Goal: Find specific page/section: Find specific page/section

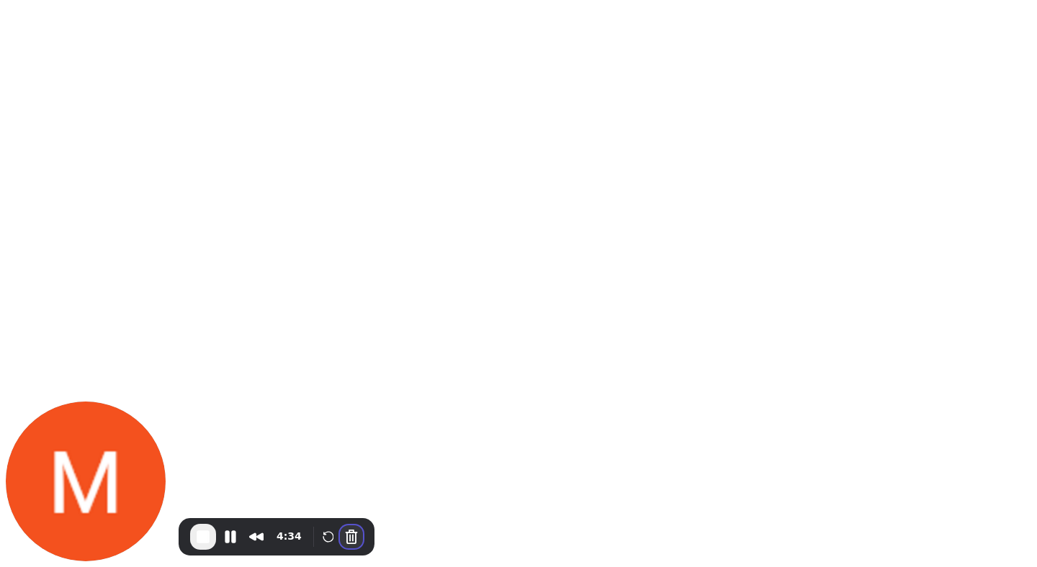
click at [347, 539] on button "Cancel Recording" at bounding box center [351, 537] width 23 height 23
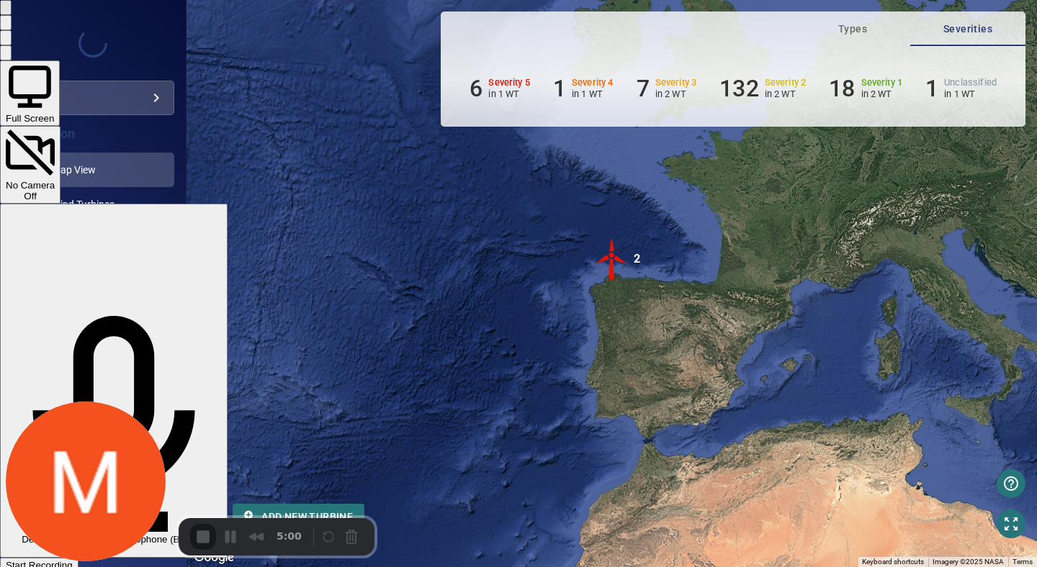
click at [73, 560] on div "Start Recording" at bounding box center [39, 565] width 67 height 11
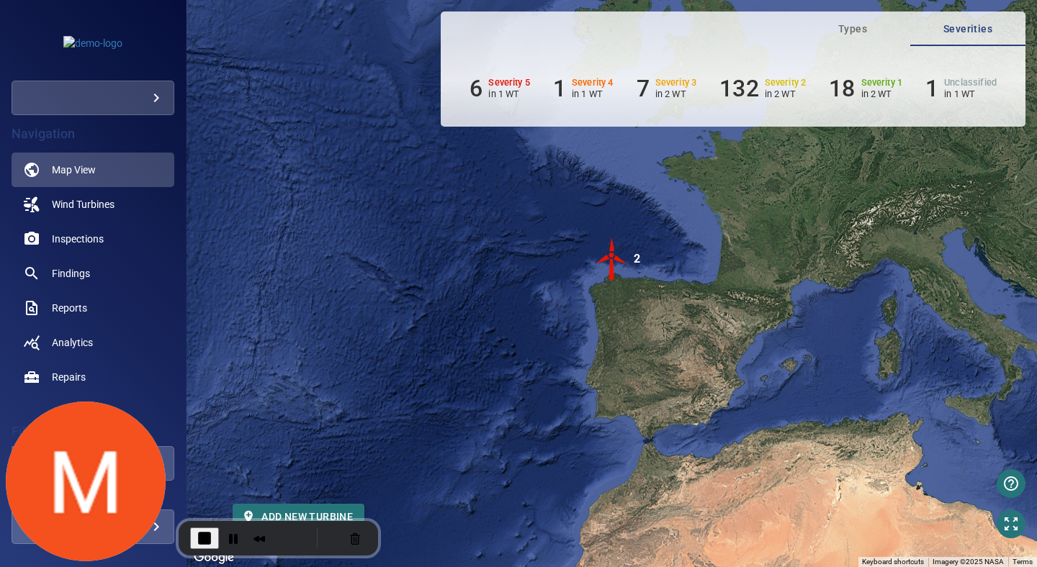
click at [608, 249] on img "2" at bounding box center [612, 259] width 43 height 43
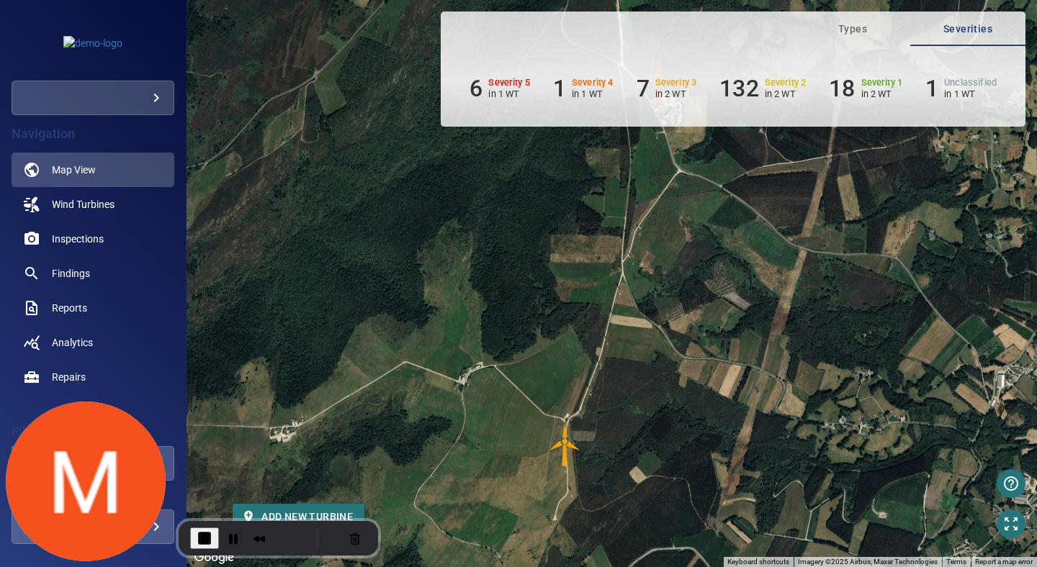
click at [564, 454] on img "AE03" at bounding box center [565, 445] width 43 height 43
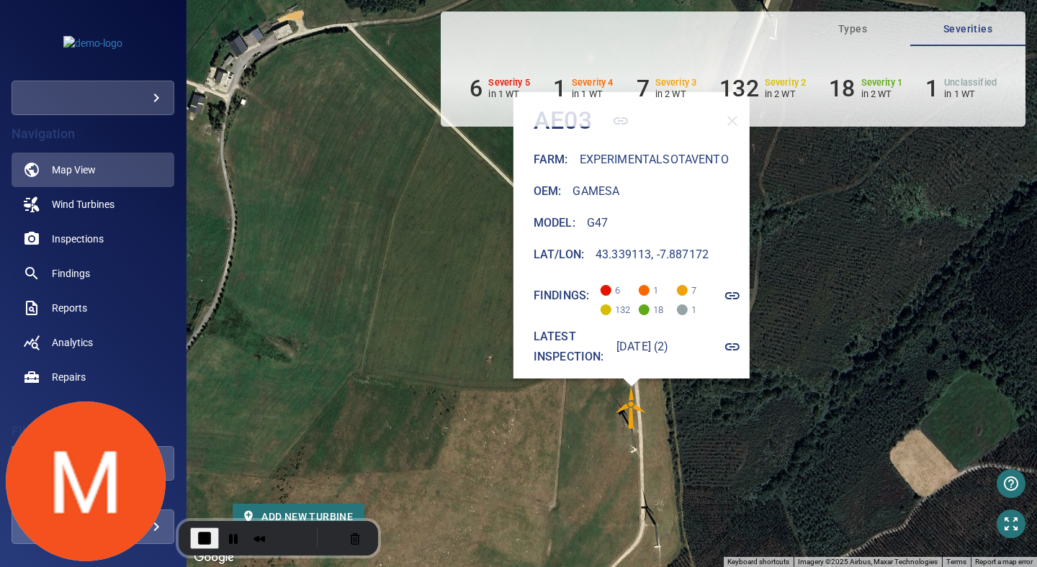
click at [791, 318] on div "To activate drag with keyboard, press Alt + Enter. Once in keyboard drag state,…" at bounding box center [612, 283] width 850 height 567
click at [737, 116] on div "6 Severity 5 in 1 WT 1 Severity 4 in 1 WT 7 Severity 3 in 2 WT 132 Severity 2 i…" at bounding box center [733, 86] width 585 height 81
click at [617, 191] on div "Oem : Gamesa" at bounding box center [641, 191] width 216 height 20
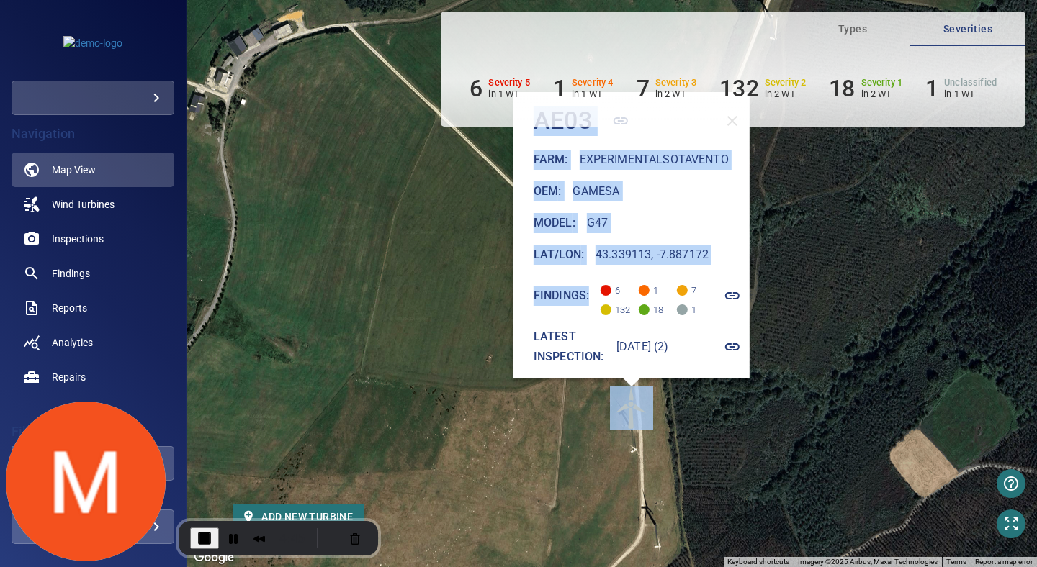
drag, startPoint x: 572, startPoint y: 296, endPoint x: 350, endPoint y: 325, distance: 223.7
click at [350, 325] on div "To activate drag with keyboard, press Alt + Enter. Once in keyboard drag state,…" at bounding box center [612, 283] width 850 height 567
click at [886, 321] on div "To activate drag with keyboard, press Alt + Enter. Once in keyboard drag state,…" at bounding box center [612, 283] width 850 height 567
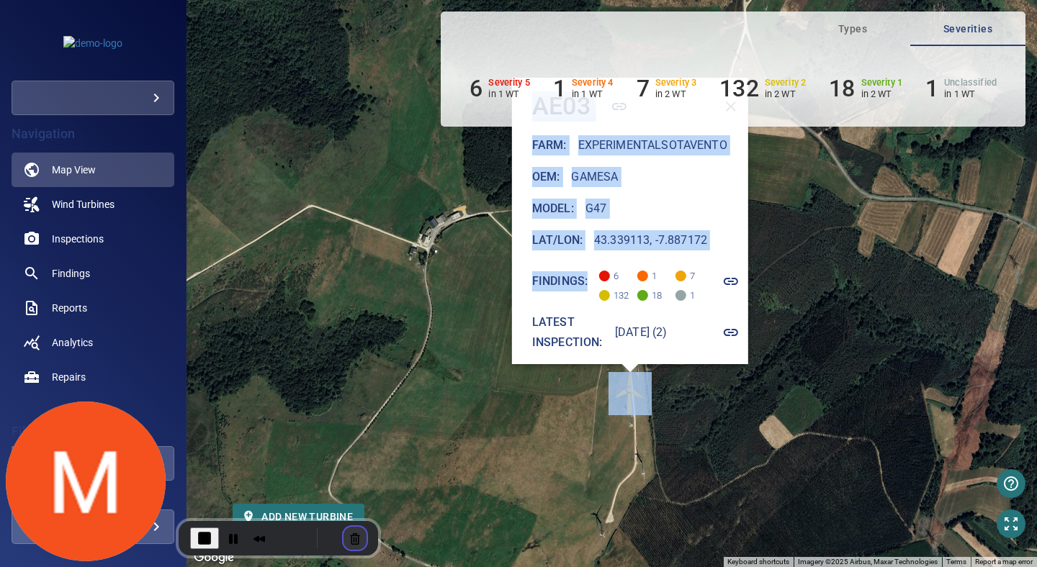
click at [349, 542] on button "Cancel Recording" at bounding box center [355, 538] width 23 height 23
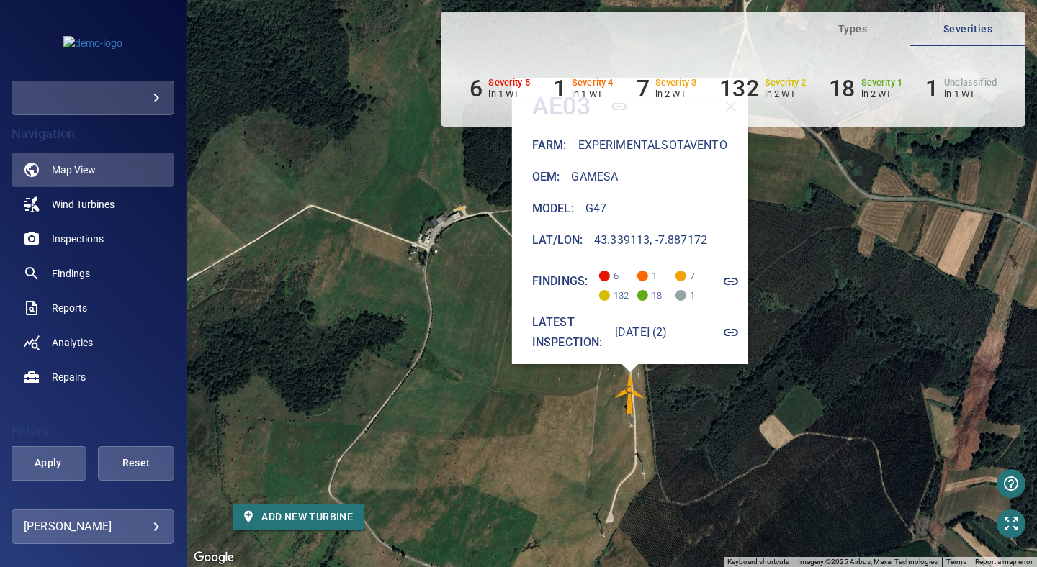
click at [847, 320] on div "To activate drag with keyboard, press Alt + Enter. Once in keyboard drag state,…" at bounding box center [612, 283] width 850 height 567
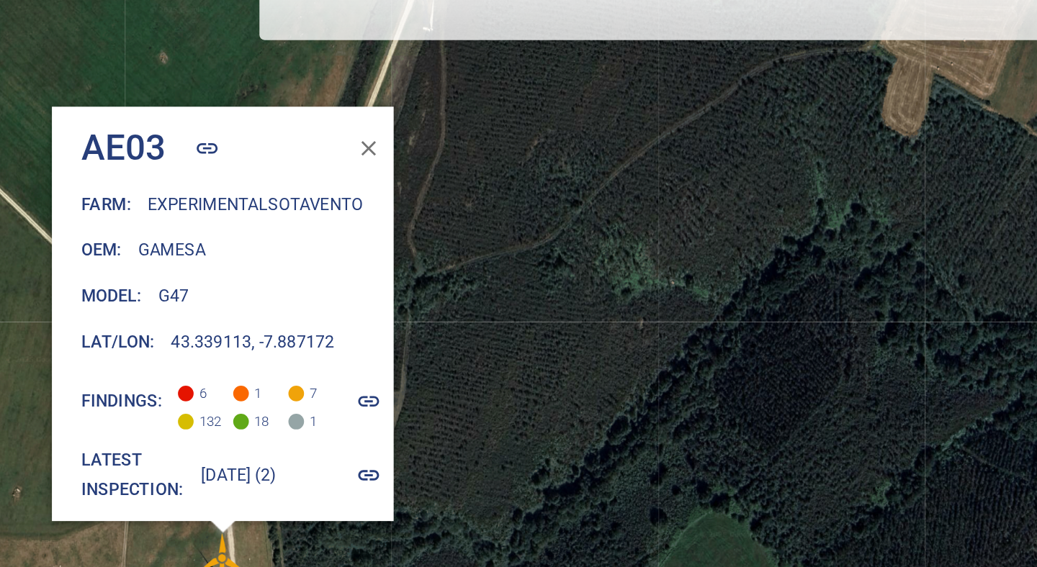
click at [519, 193] on icon "button" at bounding box center [516, 201] width 17 height 17
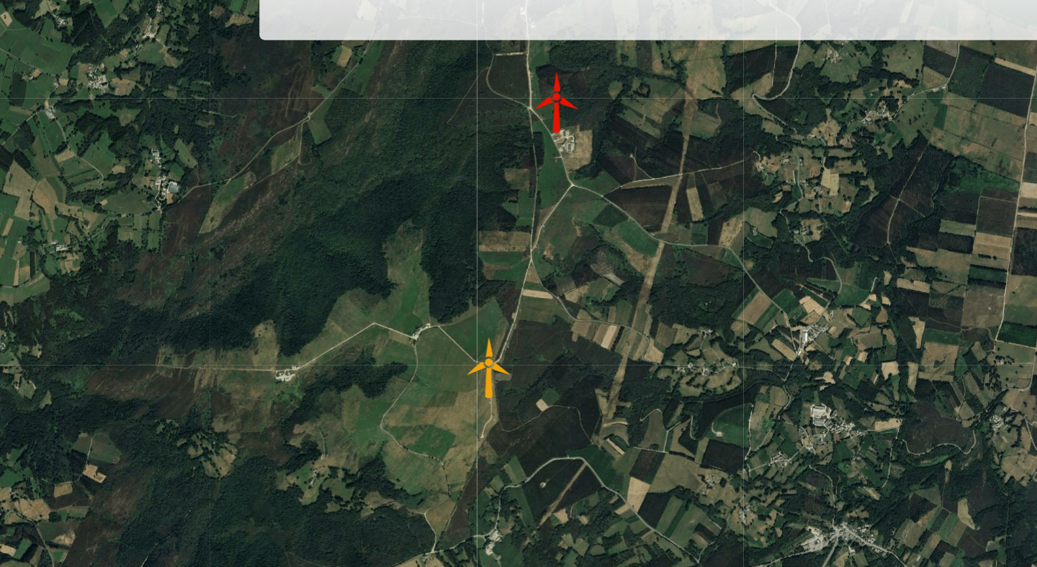
click at [388, 125] on div "To activate drag with keyboard, press Alt + Enter. Once in keyboard drag state,…" at bounding box center [612, 283] width 850 height 567
drag, startPoint x: 388, startPoint y: 125, endPoint x: 395, endPoint y: 117, distance: 10.2
click at [395, 117] on div "To activate drag with keyboard, press Alt + Enter. Once in keyboard drag state,…" at bounding box center [612, 283] width 850 height 567
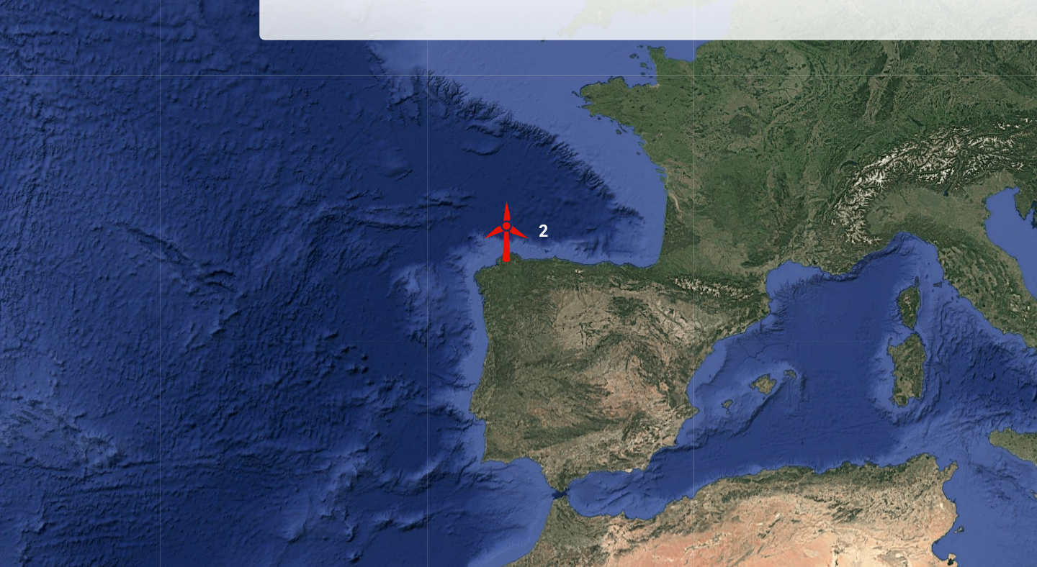
click at [811, 121] on div "6 Severity 5 in 1 WT 1 Severity 4 in 1 WT 7 Severity 3 in 2 WT 132 Severity 2 i…" at bounding box center [733, 86] width 585 height 81
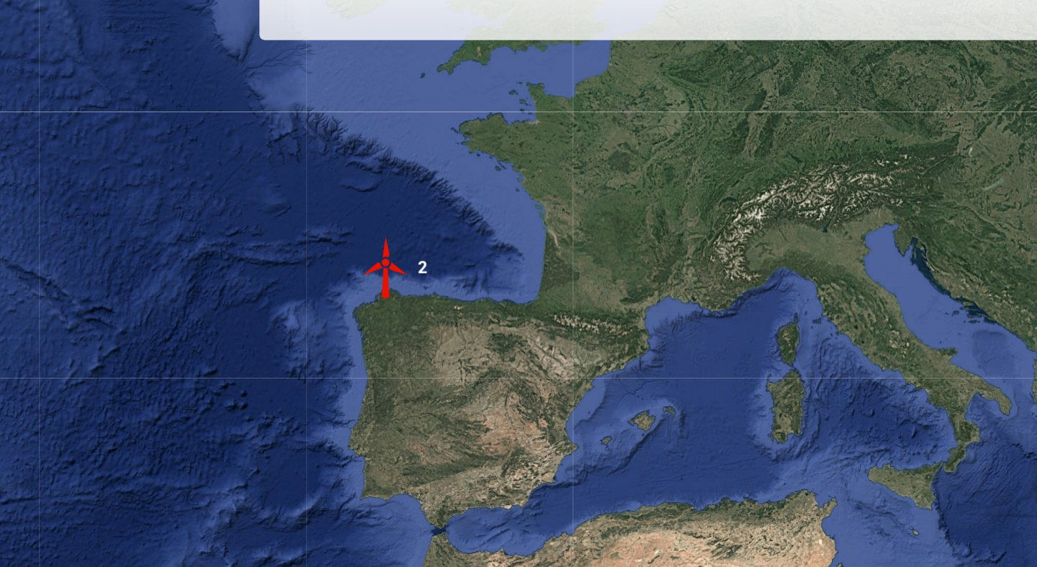
drag, startPoint x: 704, startPoint y: 239, endPoint x: 590, endPoint y: 273, distance: 118.7
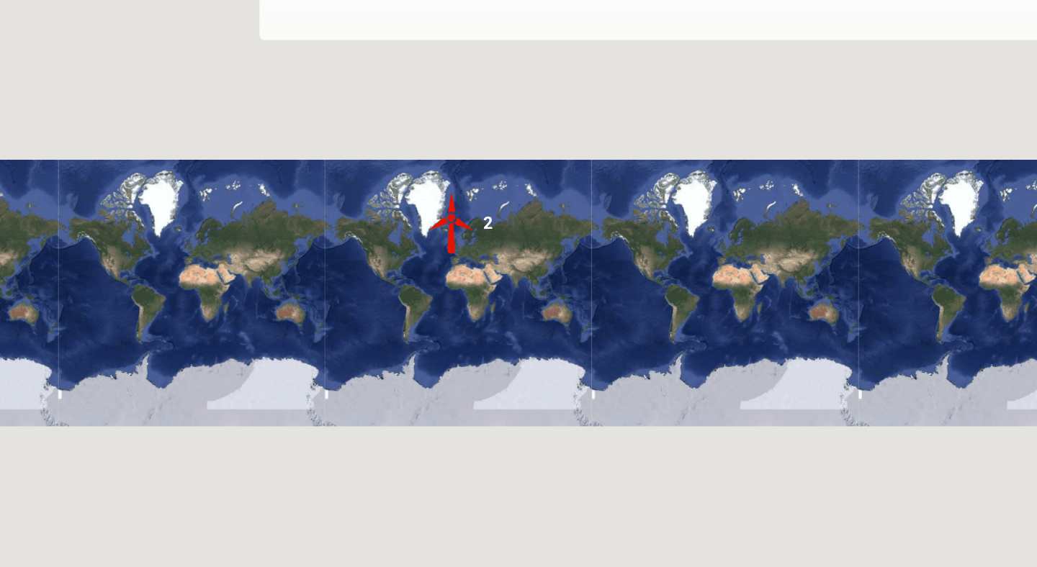
click at [578, 275] on gmp-advanced-marker "2" at bounding box center [573, 254] width 43 height 45
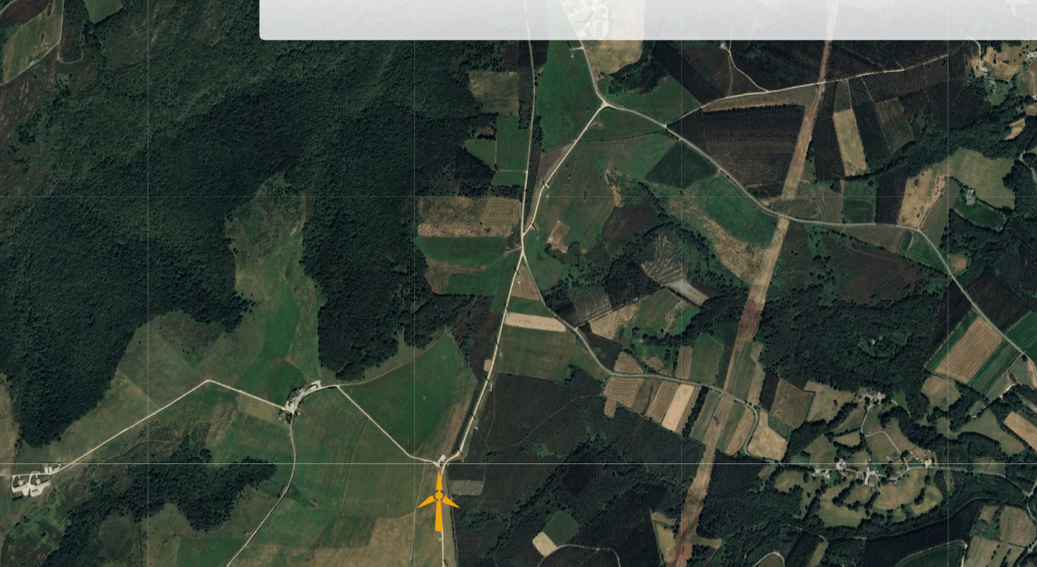
click at [562, 441] on img "AE03" at bounding box center [565, 445] width 43 height 43
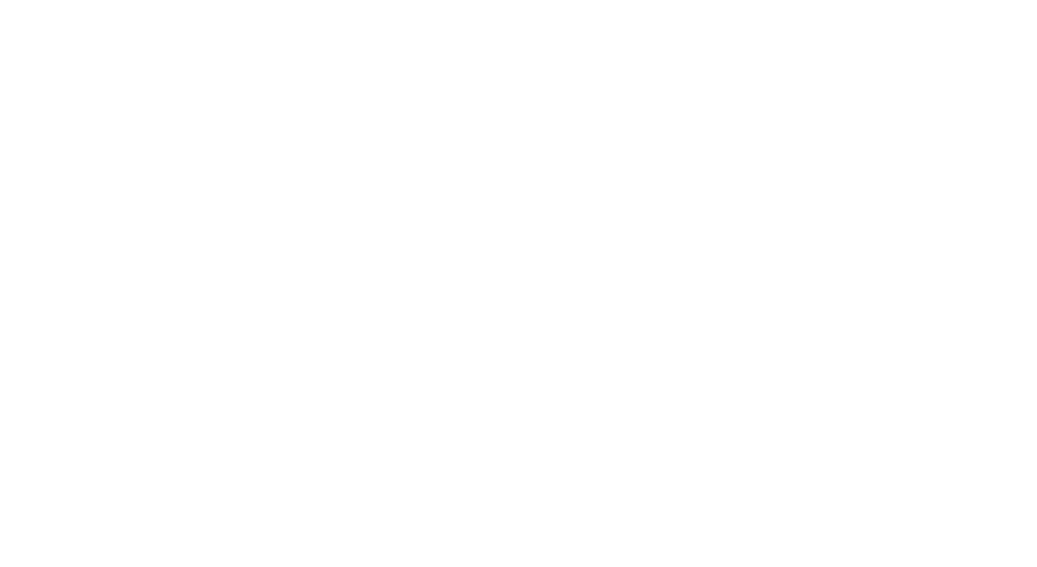
click at [521, 0] on html at bounding box center [518, 0] width 1037 height 0
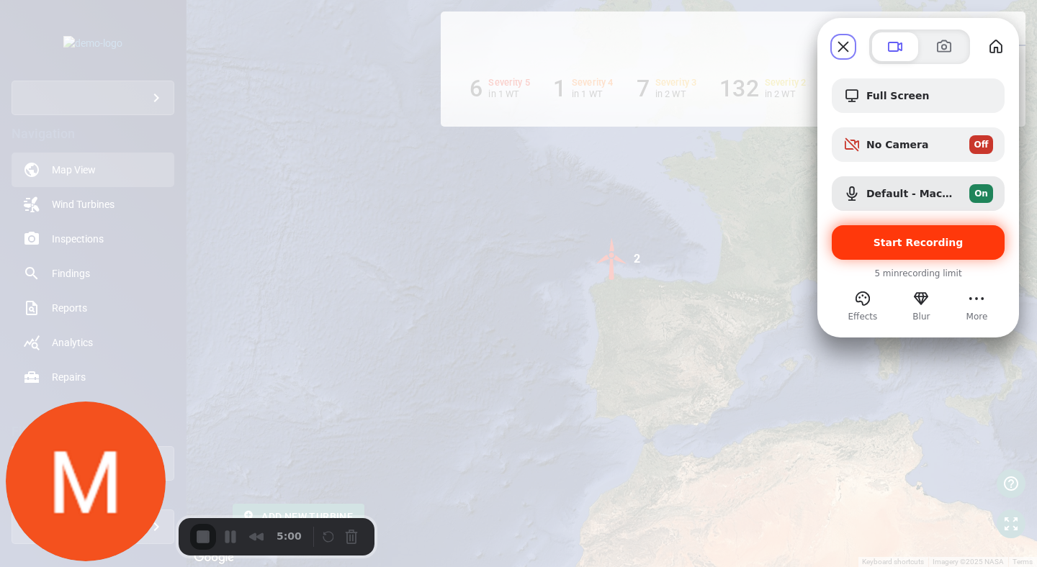
click at [892, 245] on span "Start Recording" at bounding box center [919, 243] width 90 height 12
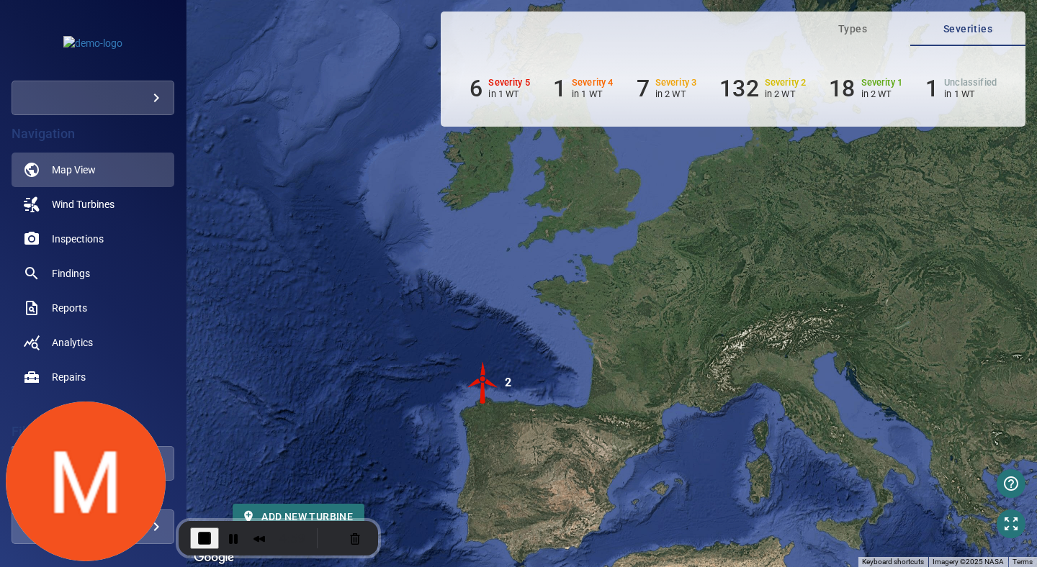
drag, startPoint x: 892, startPoint y: 245, endPoint x: 544, endPoint y: 513, distance: 439.0
click at [544, 513] on div "To activate drag with keyboard, press Alt + Enter. Once in keyboard drag state,…" at bounding box center [612, 283] width 850 height 567
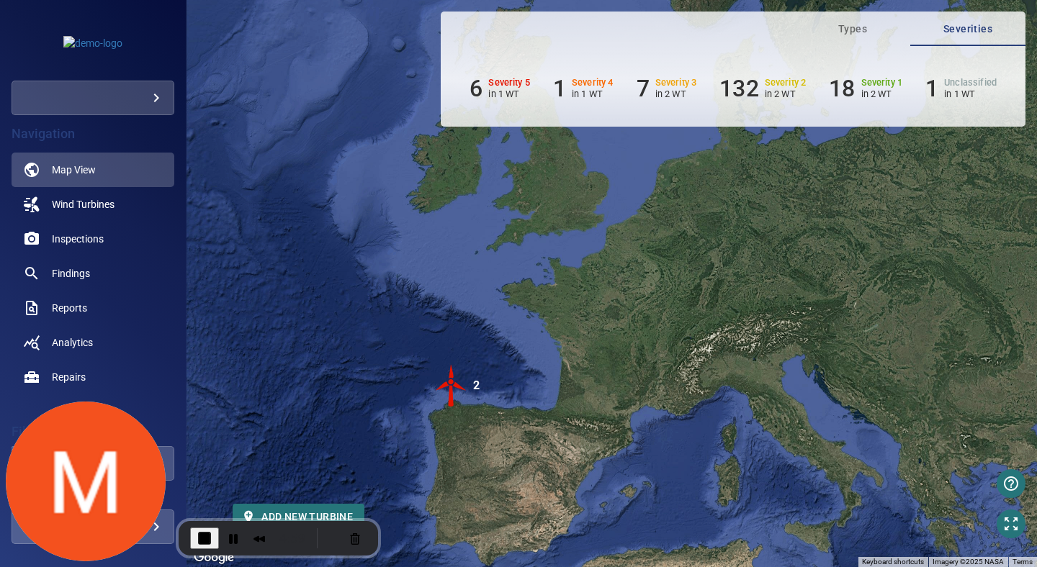
drag, startPoint x: 508, startPoint y: 454, endPoint x: 467, endPoint y: 457, distance: 41.1
click at [467, 457] on div "To activate drag with keyboard, press Alt + Enter. Once in keyboard drag state,…" at bounding box center [612, 283] width 850 height 567
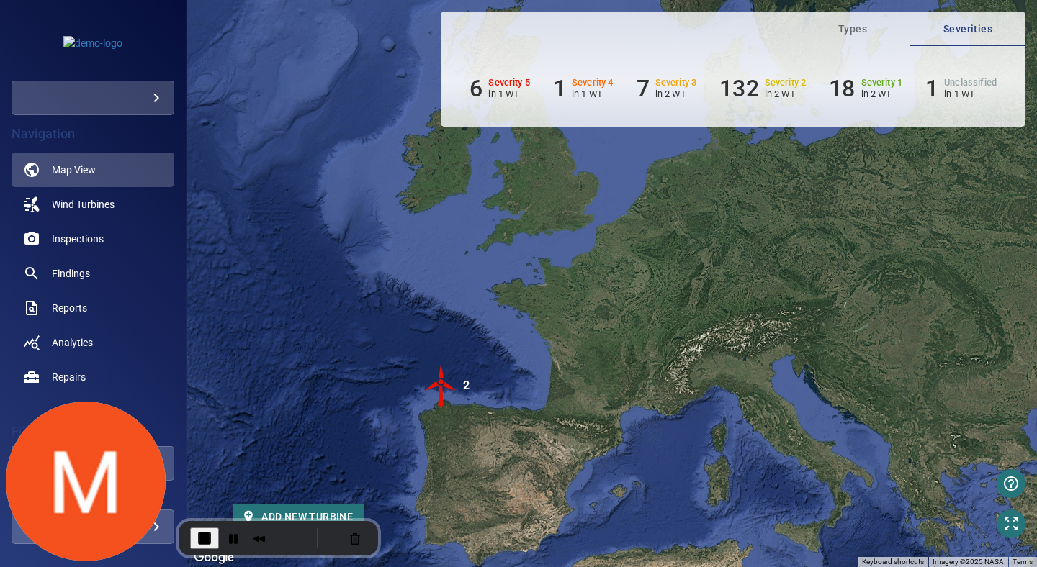
click at [439, 402] on img "2" at bounding box center [441, 385] width 43 height 43
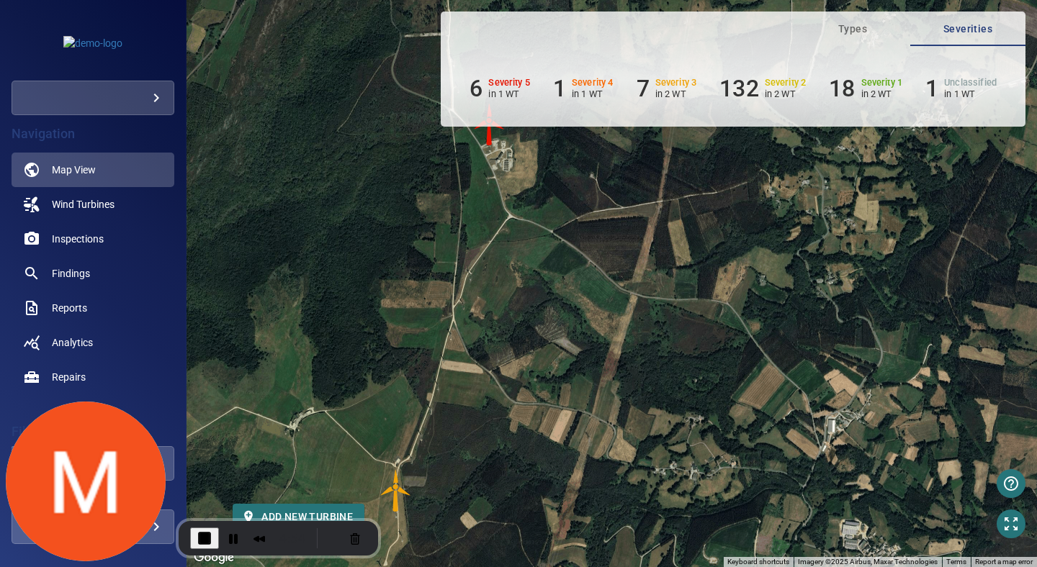
drag, startPoint x: 621, startPoint y: 440, endPoint x: 454, endPoint y: 485, distance: 173.8
click at [454, 485] on div "To navigate, press the arrow keys. To activate drag with keyboard, press Alt + …" at bounding box center [612, 283] width 850 height 567
click at [393, 498] on img "AE03" at bounding box center [395, 492] width 43 height 43
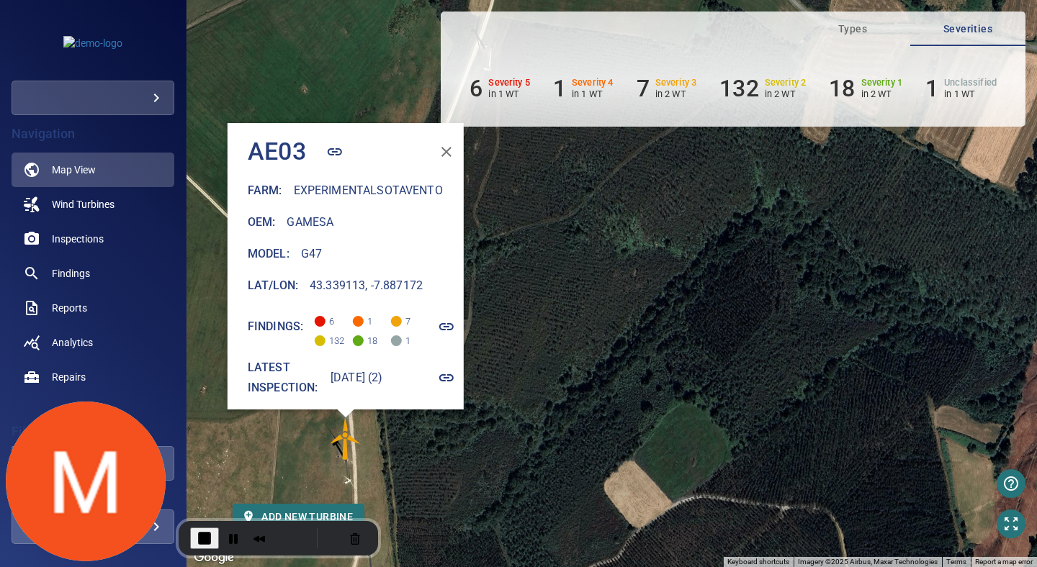
click at [452, 146] on icon "button" at bounding box center [446, 151] width 17 height 17
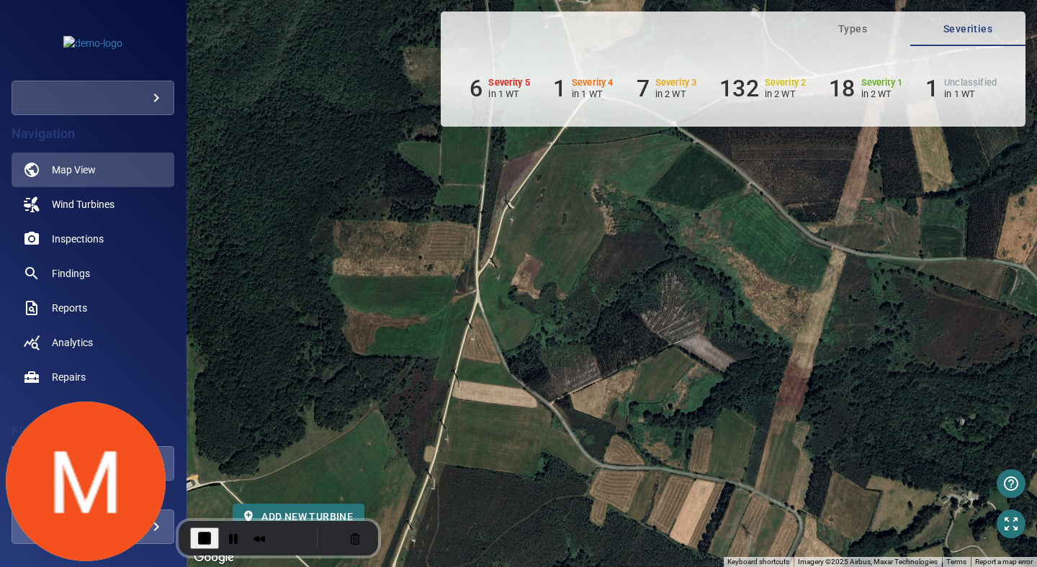
drag, startPoint x: 575, startPoint y: 224, endPoint x: 475, endPoint y: 567, distance: 356.9
click at [475, 567] on div "To activate drag with keyboard, press Alt + Enter. Once in keyboard drag state,…" at bounding box center [612, 283] width 850 height 567
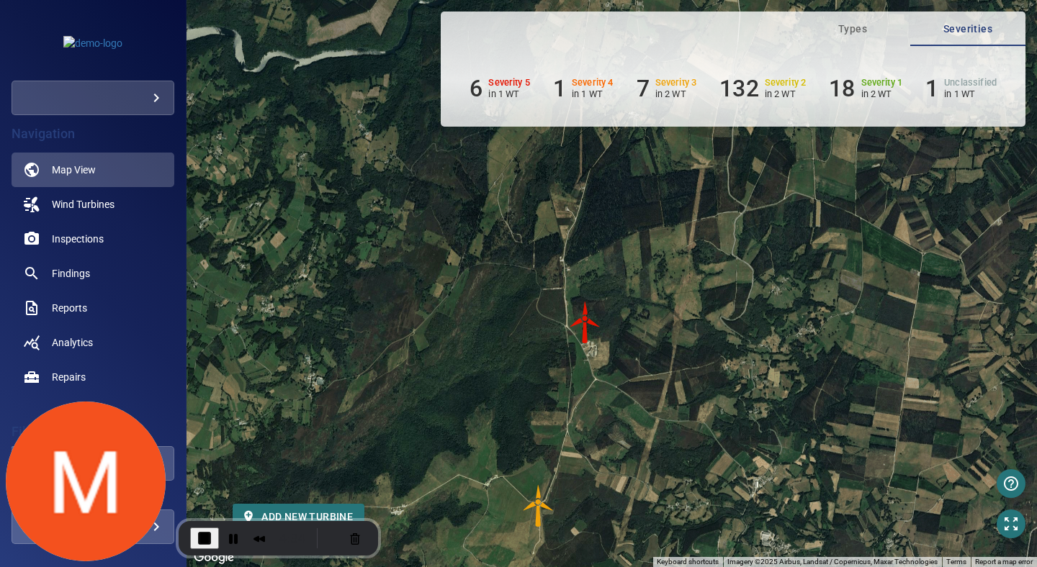
click at [588, 338] on img "WTG-14" at bounding box center [585, 322] width 43 height 43
